Goal: Task Accomplishment & Management: Manage account settings

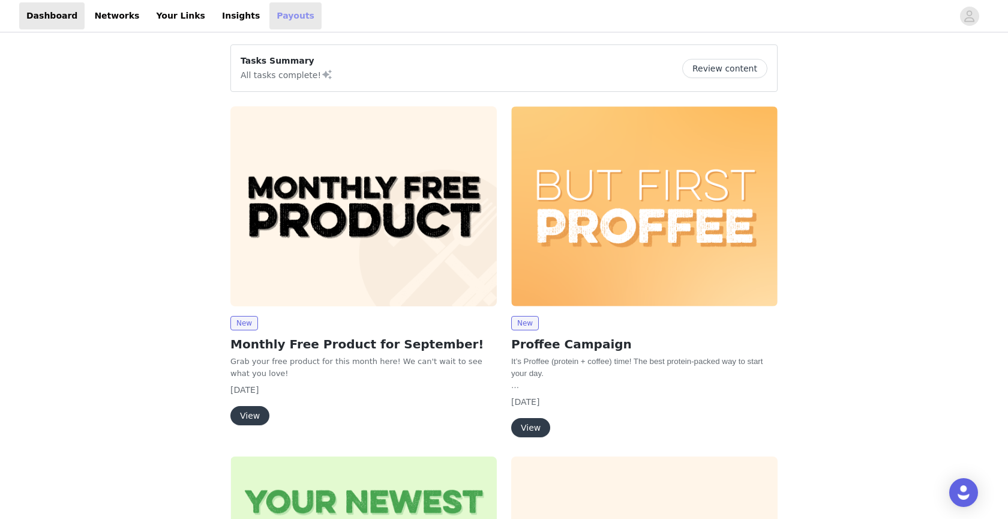
click at [269, 11] on link "Payouts" at bounding box center [295, 15] width 52 height 27
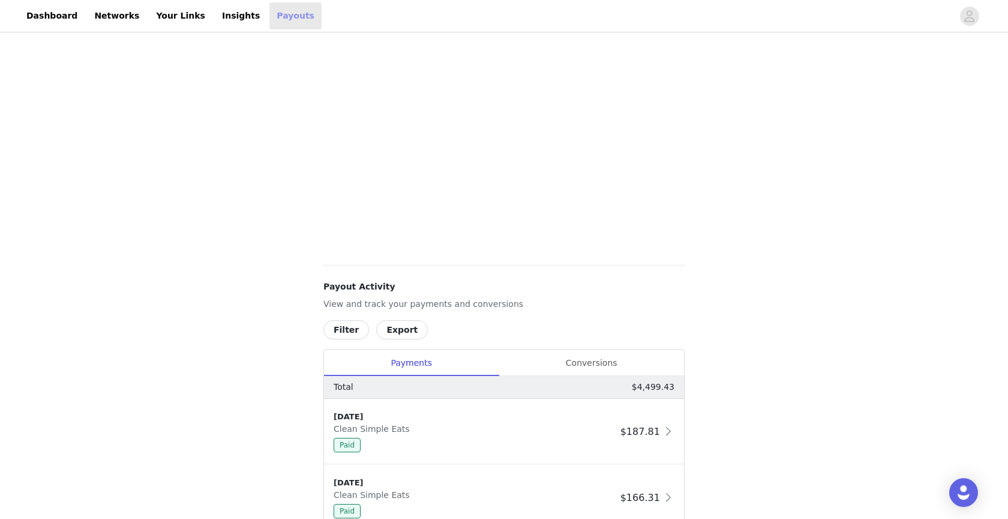
scroll to position [365, 0]
click at [586, 361] on div "Conversions" at bounding box center [591, 359] width 185 height 27
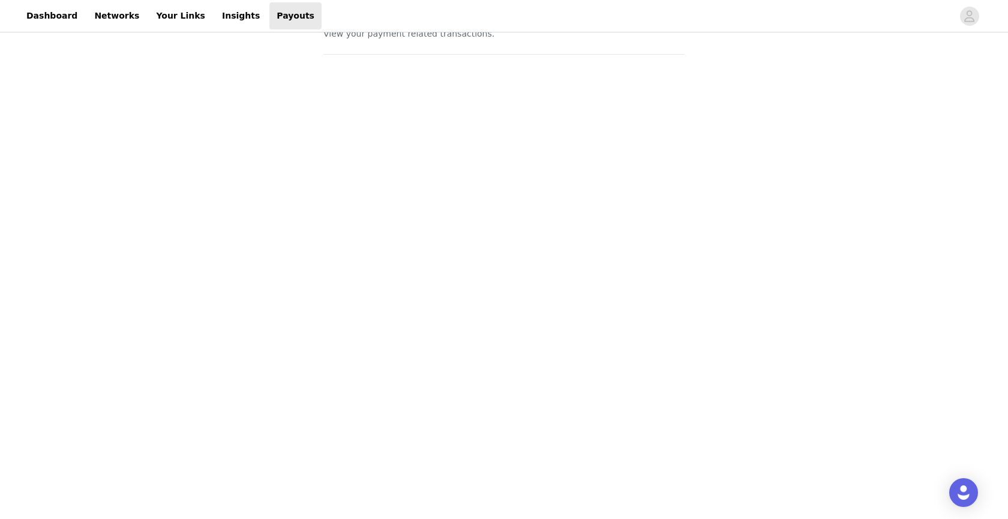
scroll to position [0, 0]
click at [162, 23] on link "Your Links" at bounding box center [181, 15] width 64 height 27
select select "12"
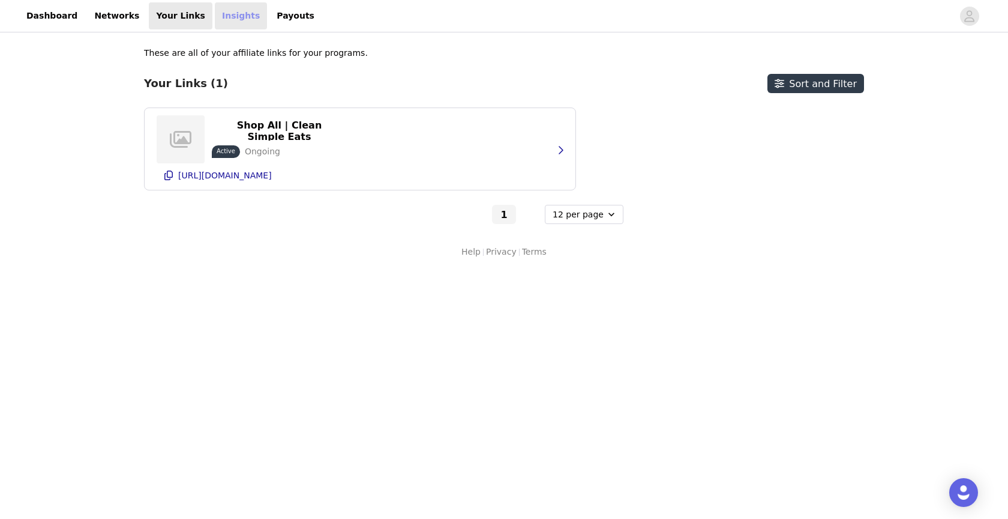
click at [224, 20] on link "Insights" at bounding box center [241, 15] width 52 height 27
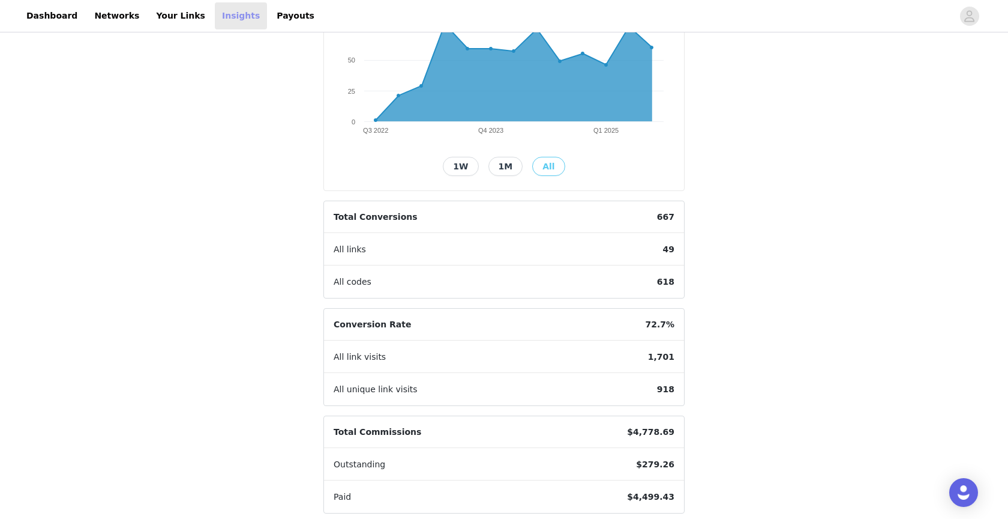
scroll to position [209, 0]
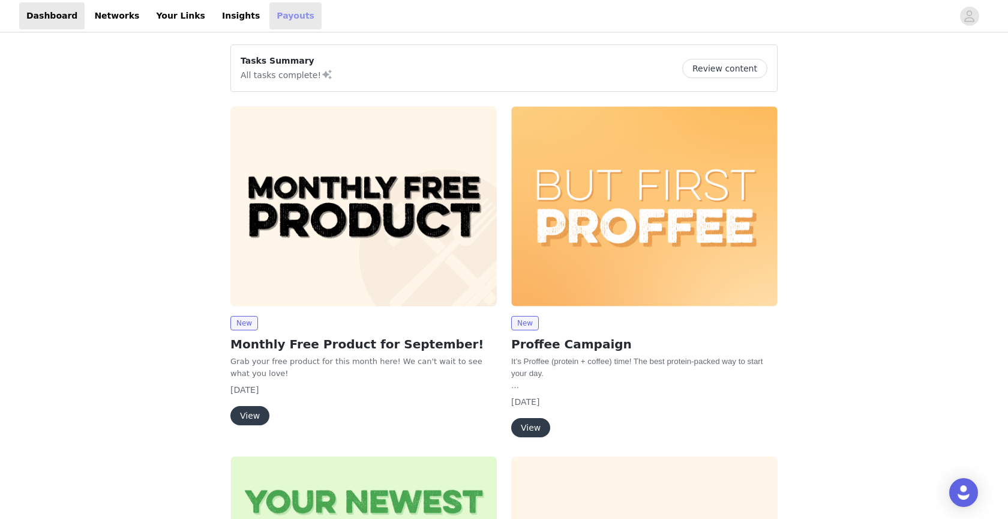
click at [288, 25] on link "Payouts" at bounding box center [295, 15] width 52 height 27
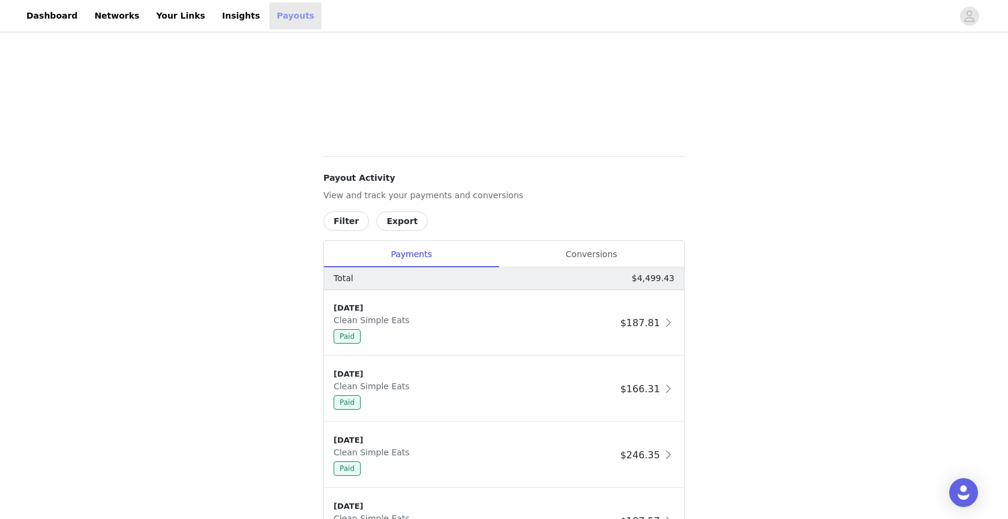
scroll to position [480, 0]
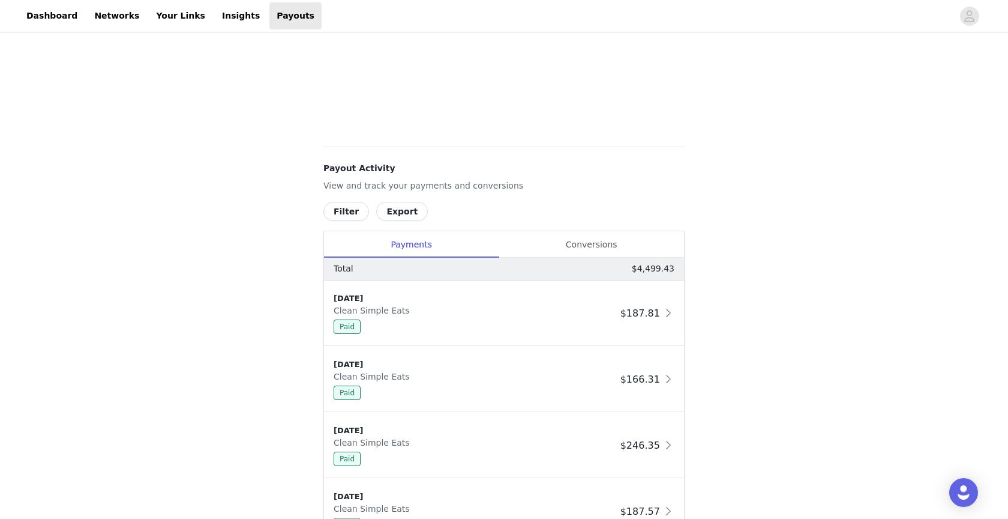
click at [616, 257] on div "Total $4,499.43" at bounding box center [504, 268] width 360 height 23
